Goal: Check status

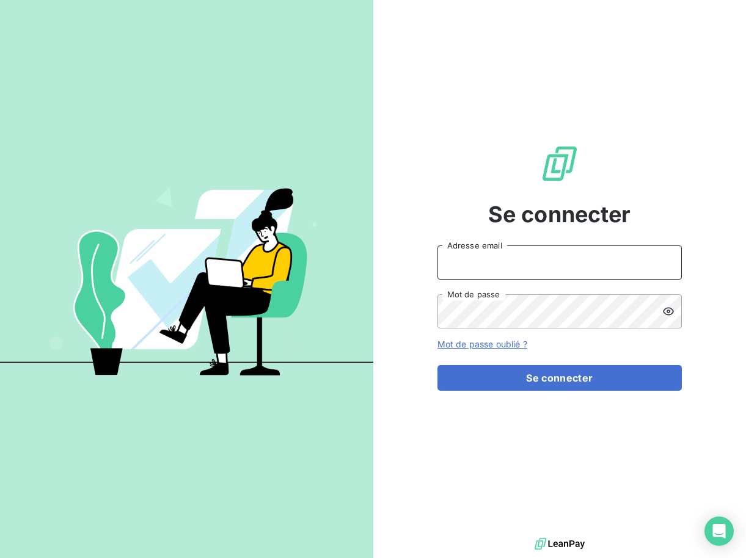
type input "[EMAIL_ADDRESS][DOMAIN_NAME]"
click at [543, 404] on div "Se connecter [EMAIL_ADDRESS][DOMAIN_NAME] Adresse email Mot de passe Mot de pas…" at bounding box center [559, 267] width 244 height 535
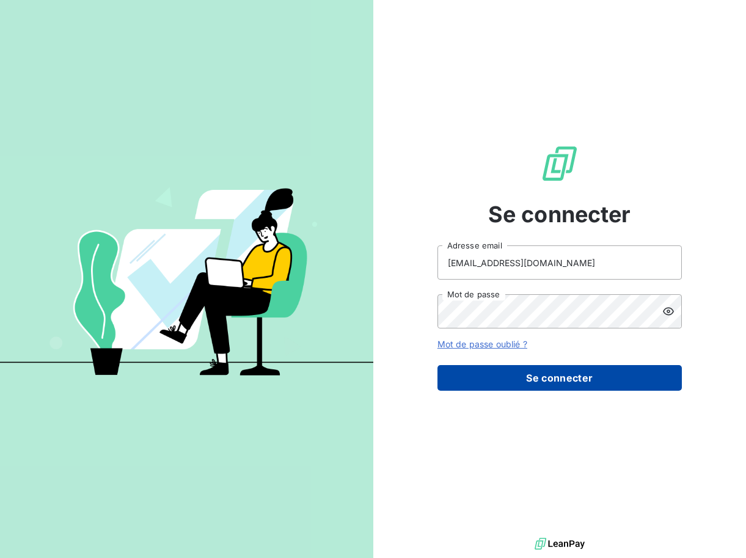
click at [549, 391] on div "Se connecter [EMAIL_ADDRESS][DOMAIN_NAME] Adresse email Mot de passe Mot de pas…" at bounding box center [559, 267] width 244 height 535
click at [531, 378] on button "Se connecter" at bounding box center [559, 378] width 244 height 26
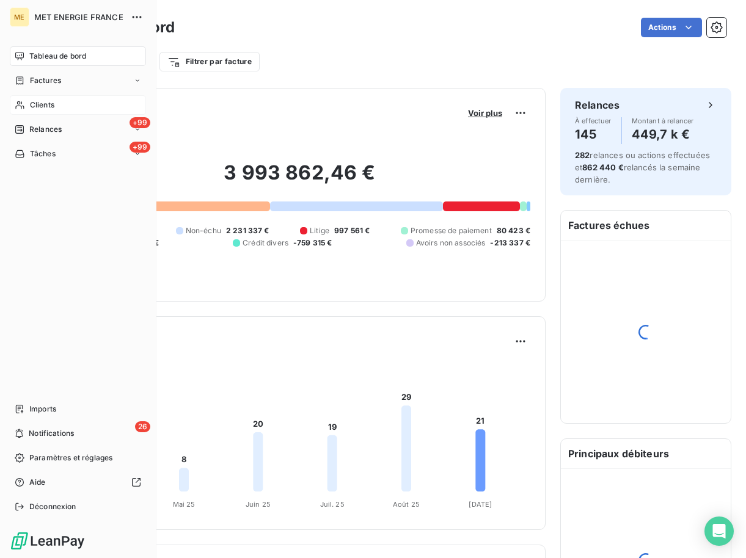
click at [35, 104] on span "Clients" at bounding box center [42, 105] width 24 height 11
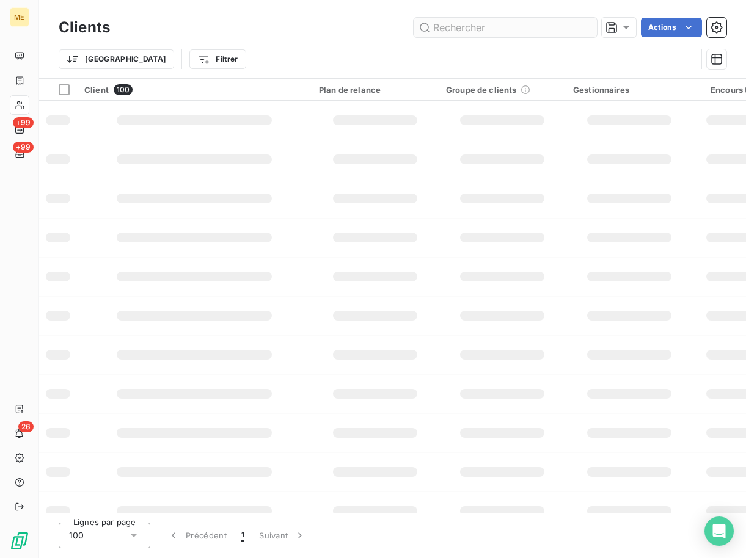
click at [463, 24] on input "text" at bounding box center [505, 28] width 183 height 20
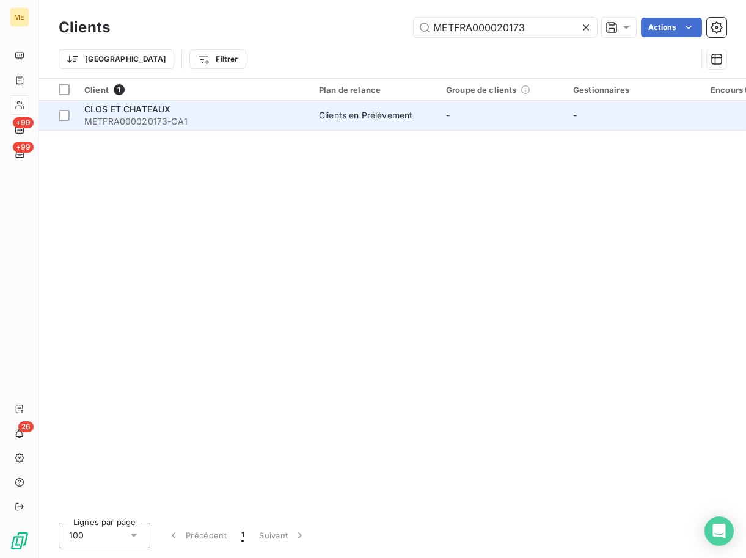
type input "METFRA000020173"
click at [156, 115] on span "METFRA000020173-CA1" at bounding box center [194, 121] width 220 height 12
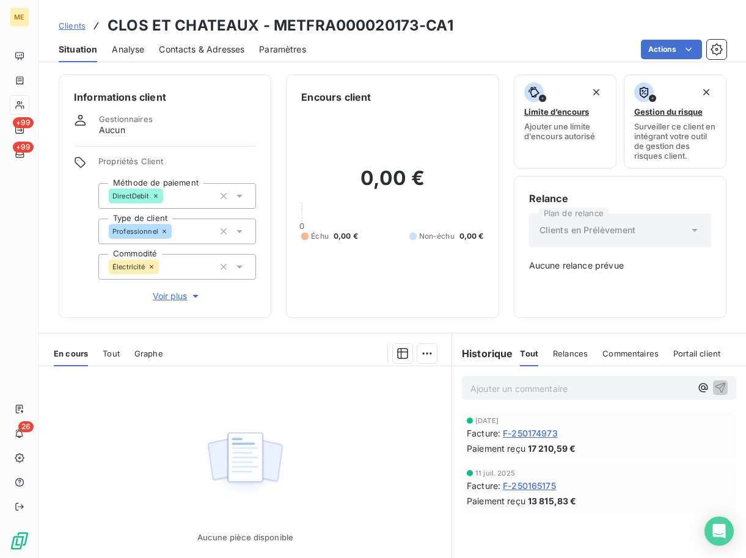
click at [206, 343] on div "En cours Tout Graphe" at bounding box center [245, 354] width 412 height 26
click at [515, 428] on span "F-250174973" at bounding box center [530, 433] width 55 height 13
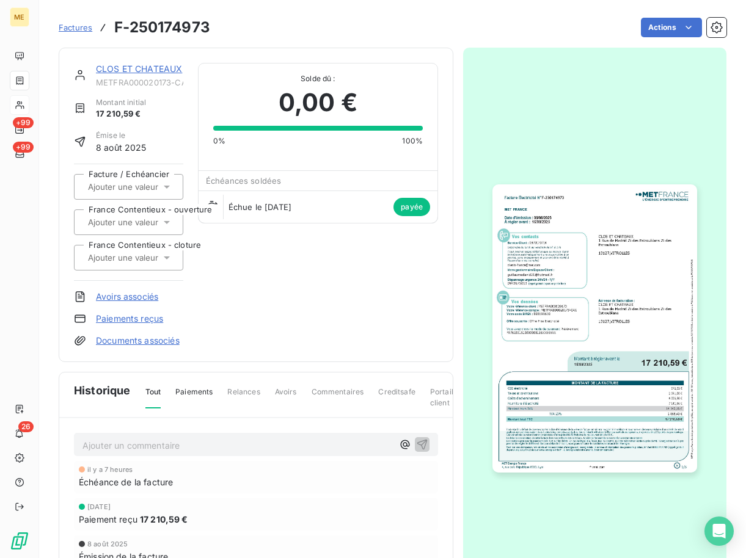
click at [539, 316] on img "button" at bounding box center [594, 328] width 204 height 288
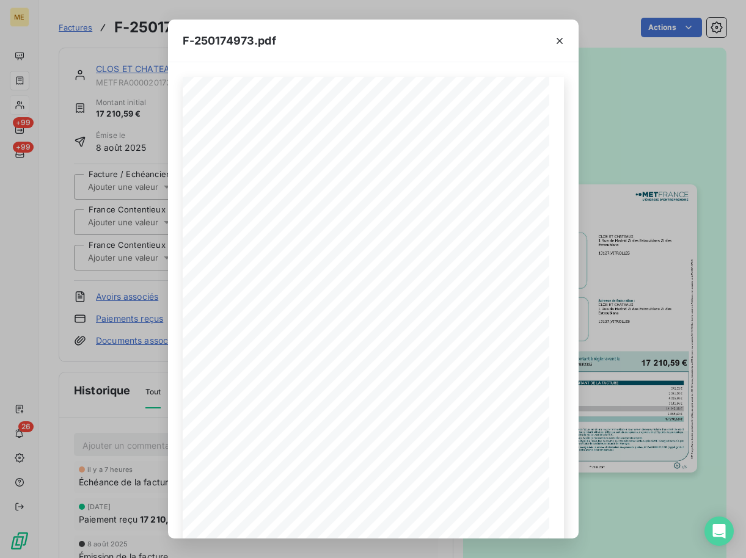
click at [422, 486] on span at bounding box center [378, 486] width 233 height 5
click at [418, 516] on icon "button" at bounding box center [418, 518] width 10 height 10
